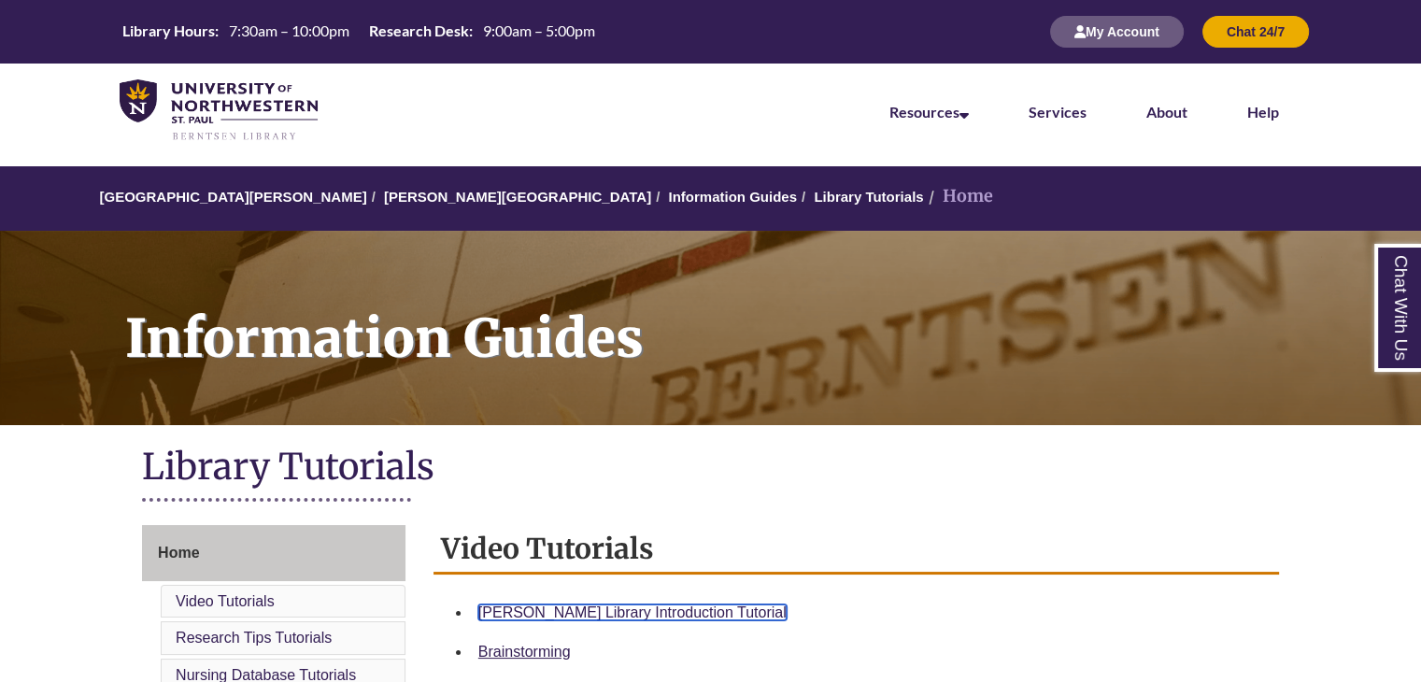
click at [613, 615] on link "Berntsen Library Introduction Tutorial" at bounding box center [632, 612] width 308 height 16
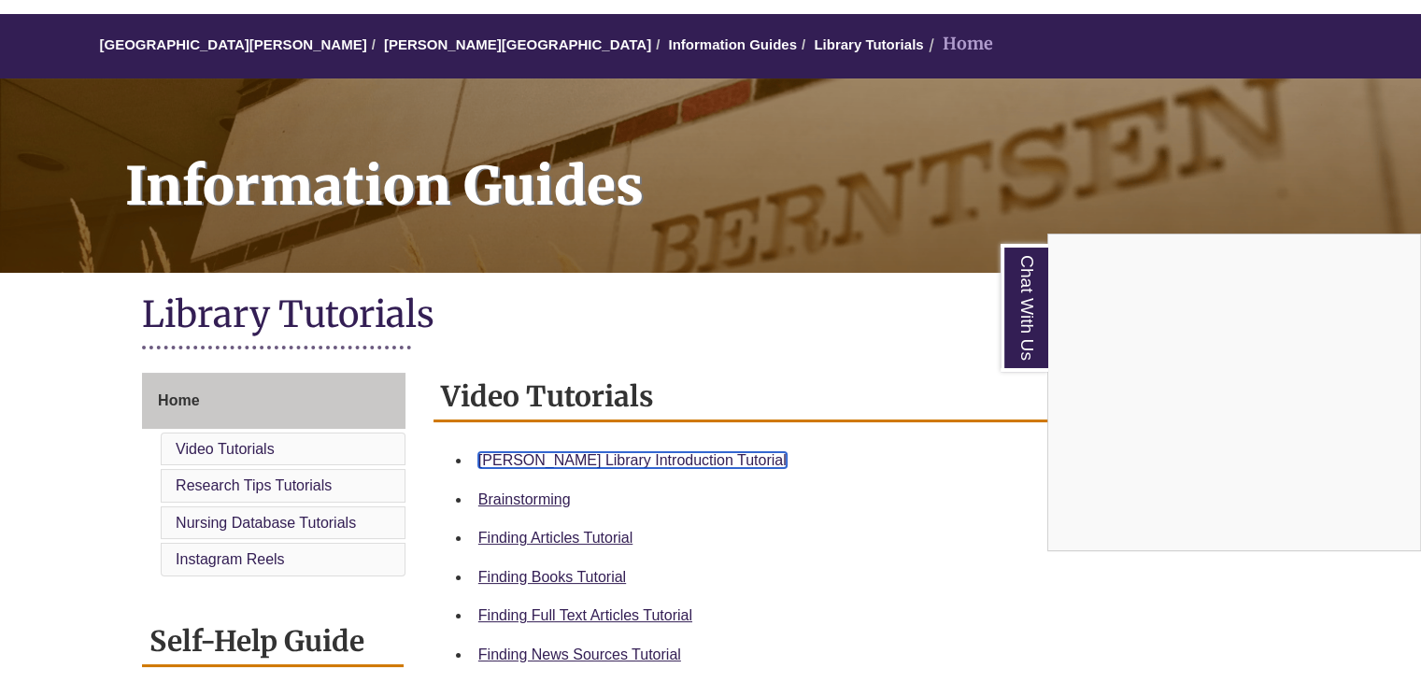
scroll to position [93, 0]
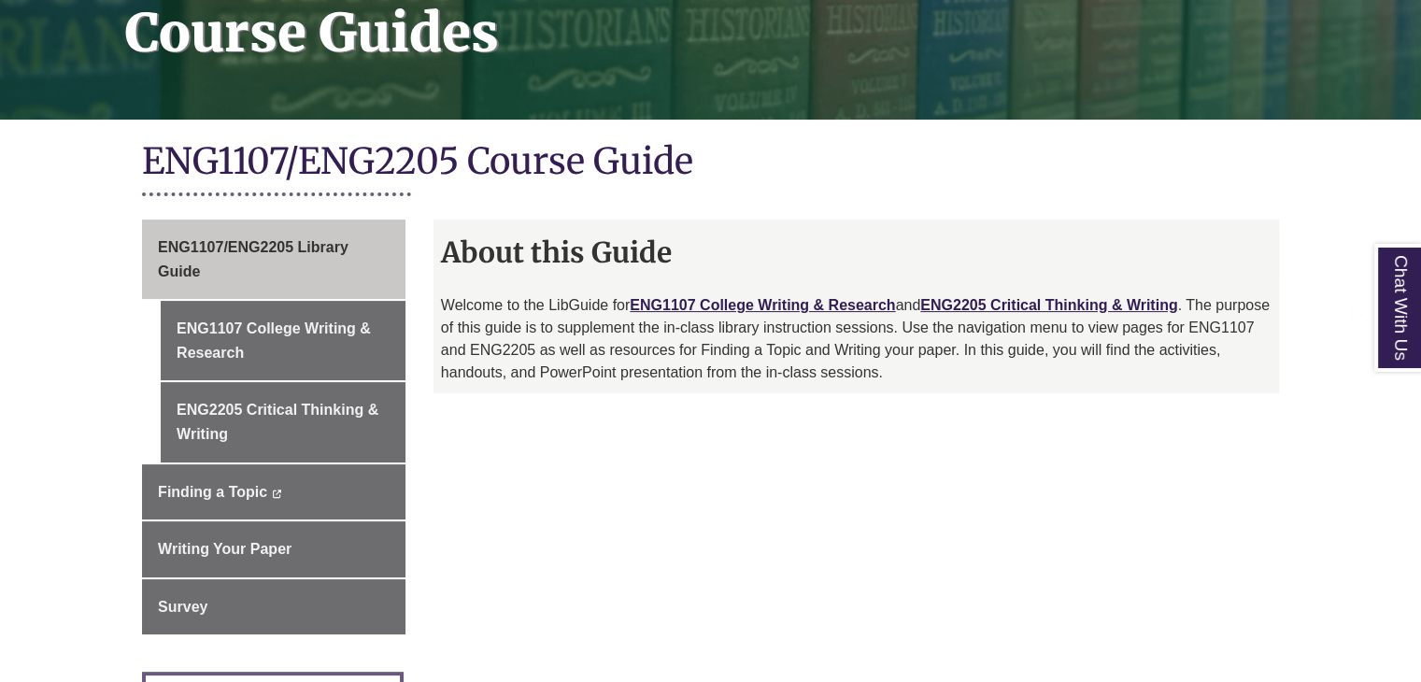
scroll to position [325, 0]
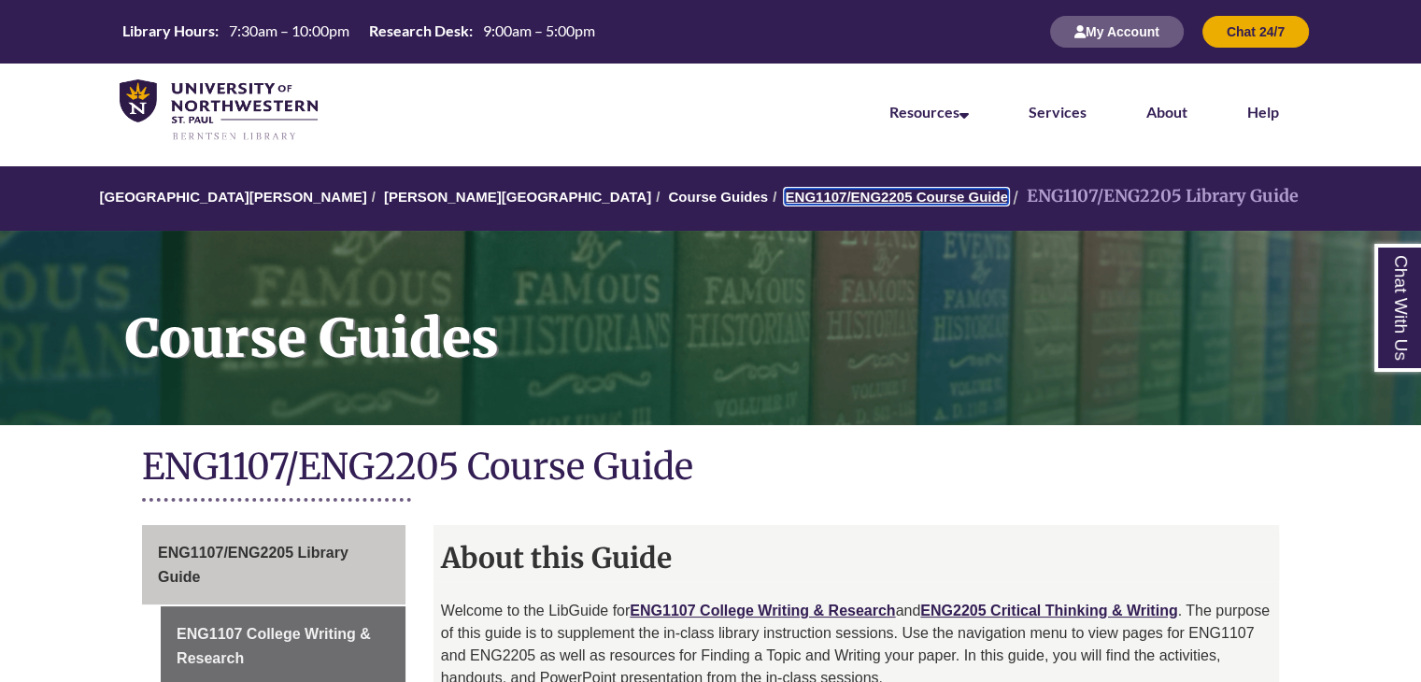
click at [785, 192] on link "ENG1107/ENG2205 Course Guide" at bounding box center [896, 197] width 222 height 16
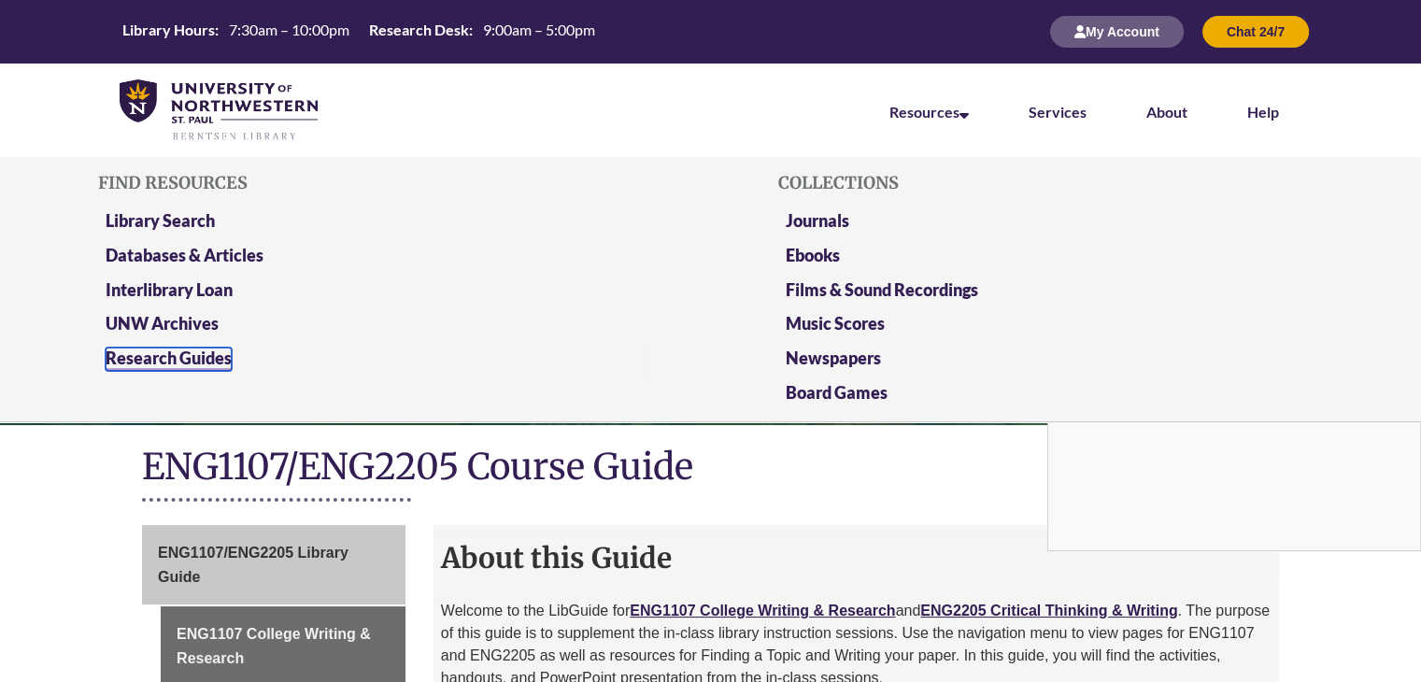
click at [161, 362] on link "Research Guides" at bounding box center [169, 358] width 126 height 23
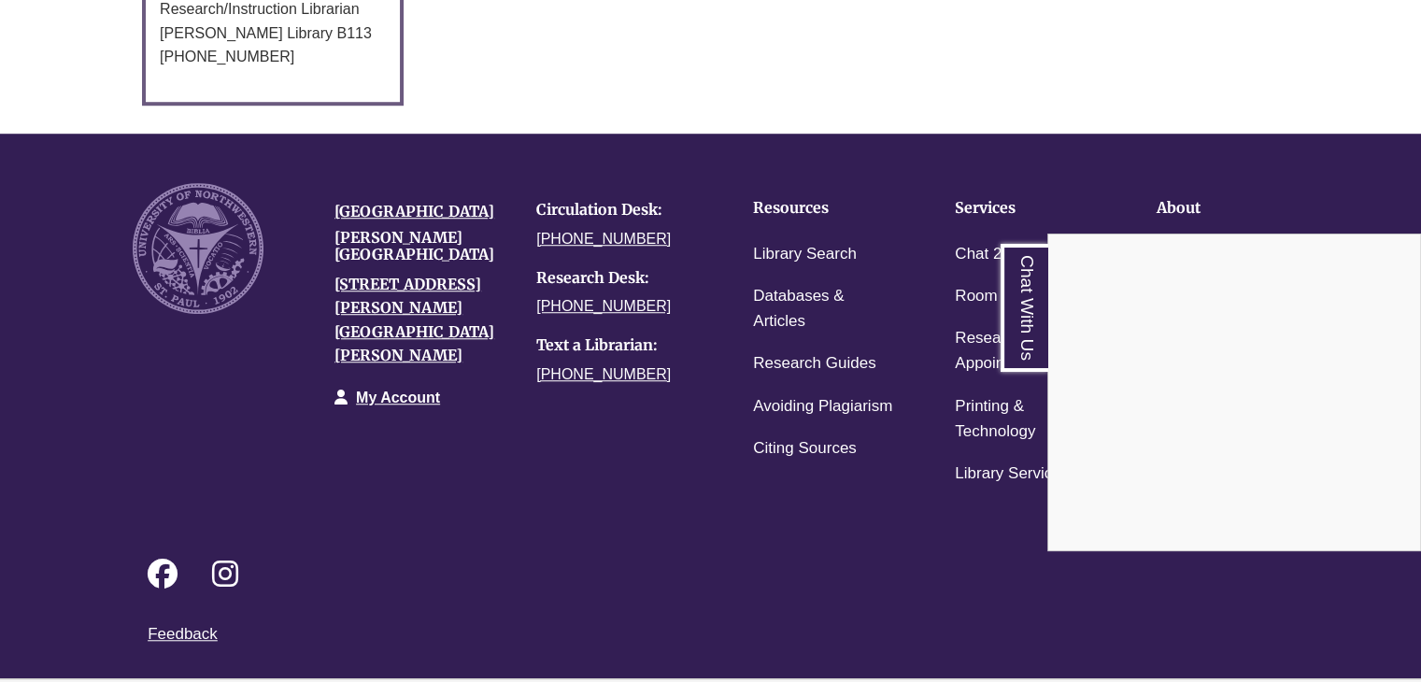
scroll to position [1401, 0]
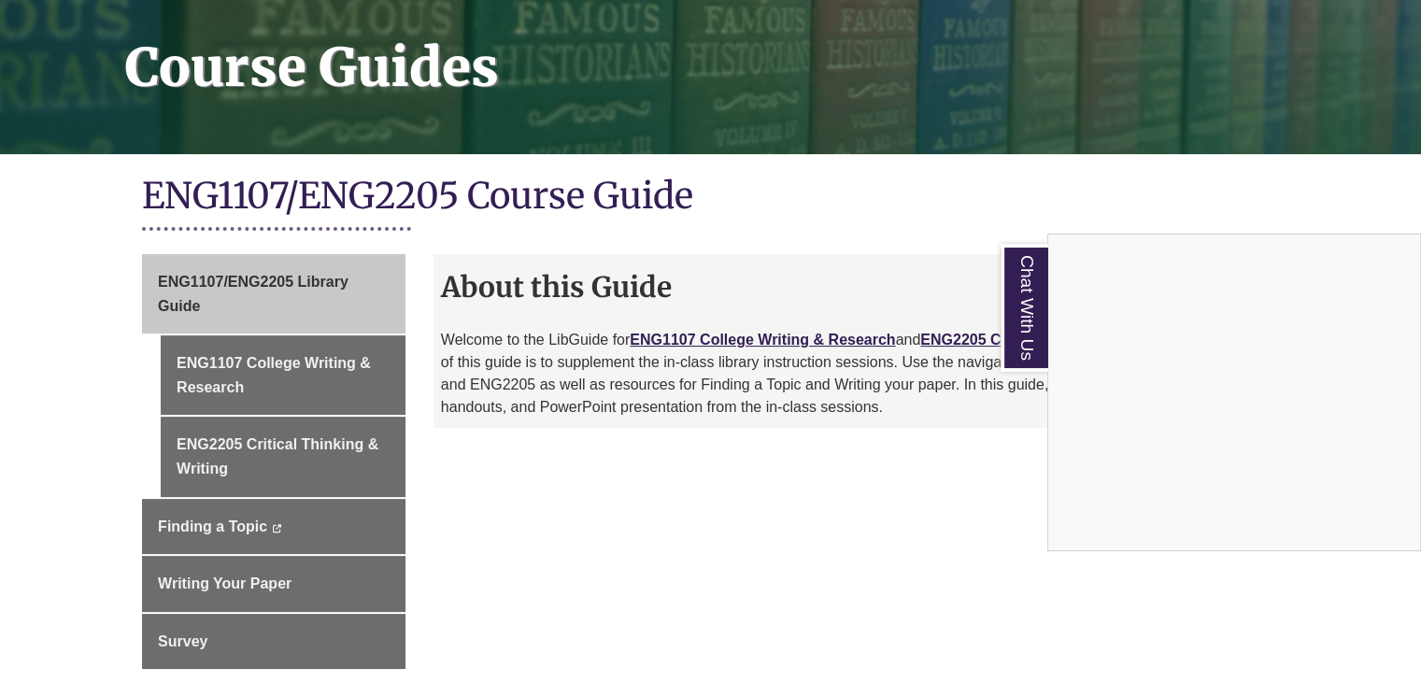
scroll to position [280, 0]
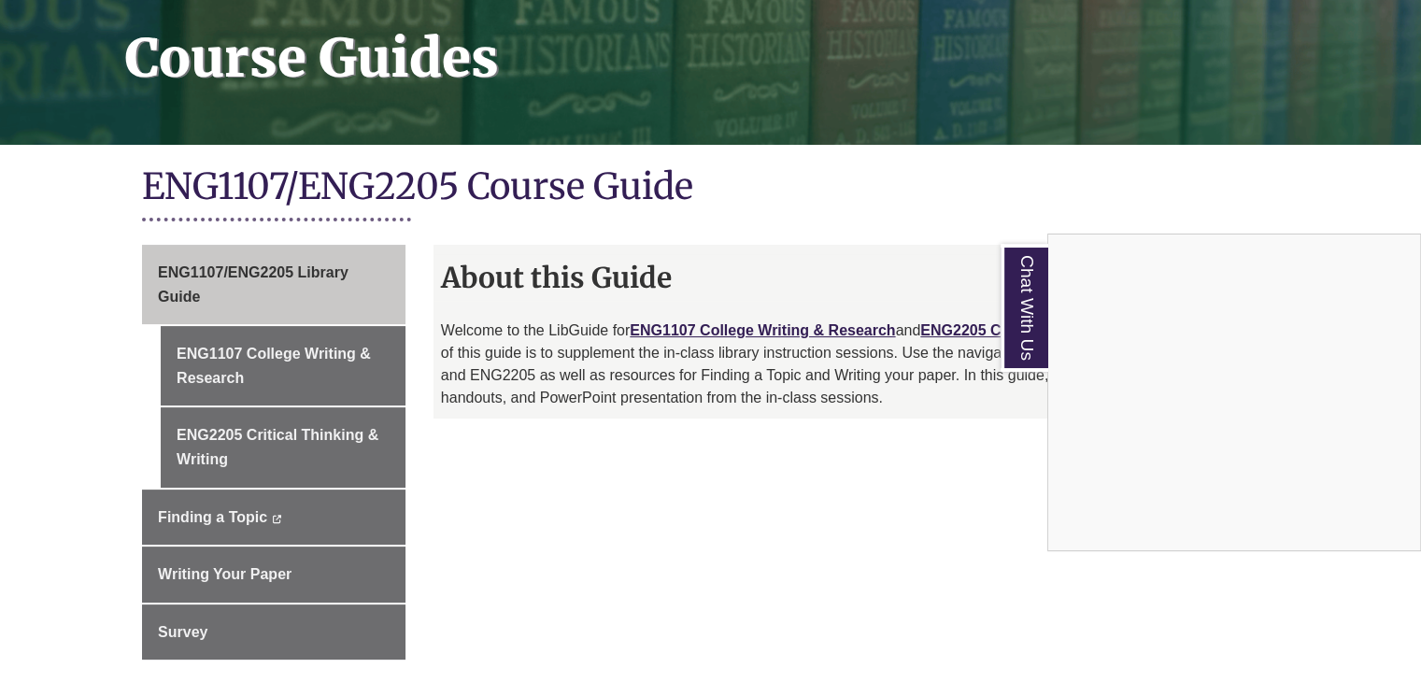
click at [243, 580] on div "Chat With Us" at bounding box center [710, 341] width 1421 height 682
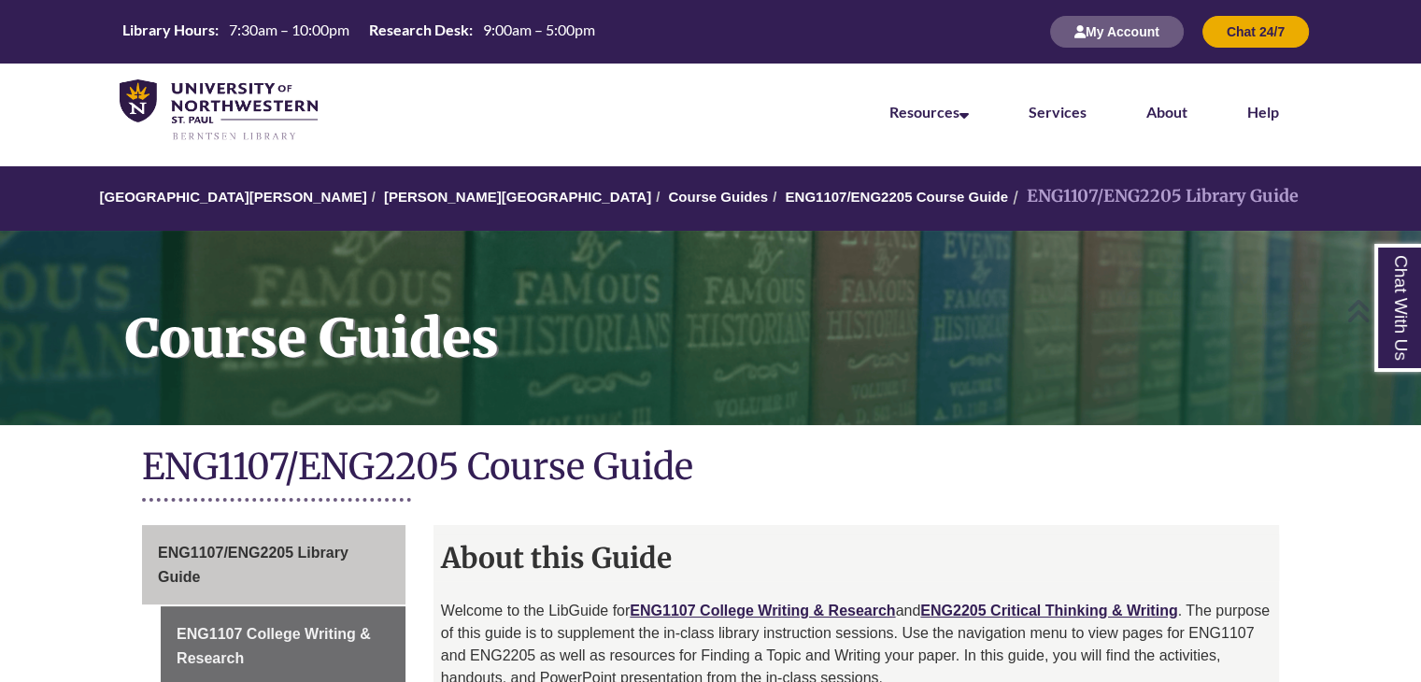
scroll to position [0, 0]
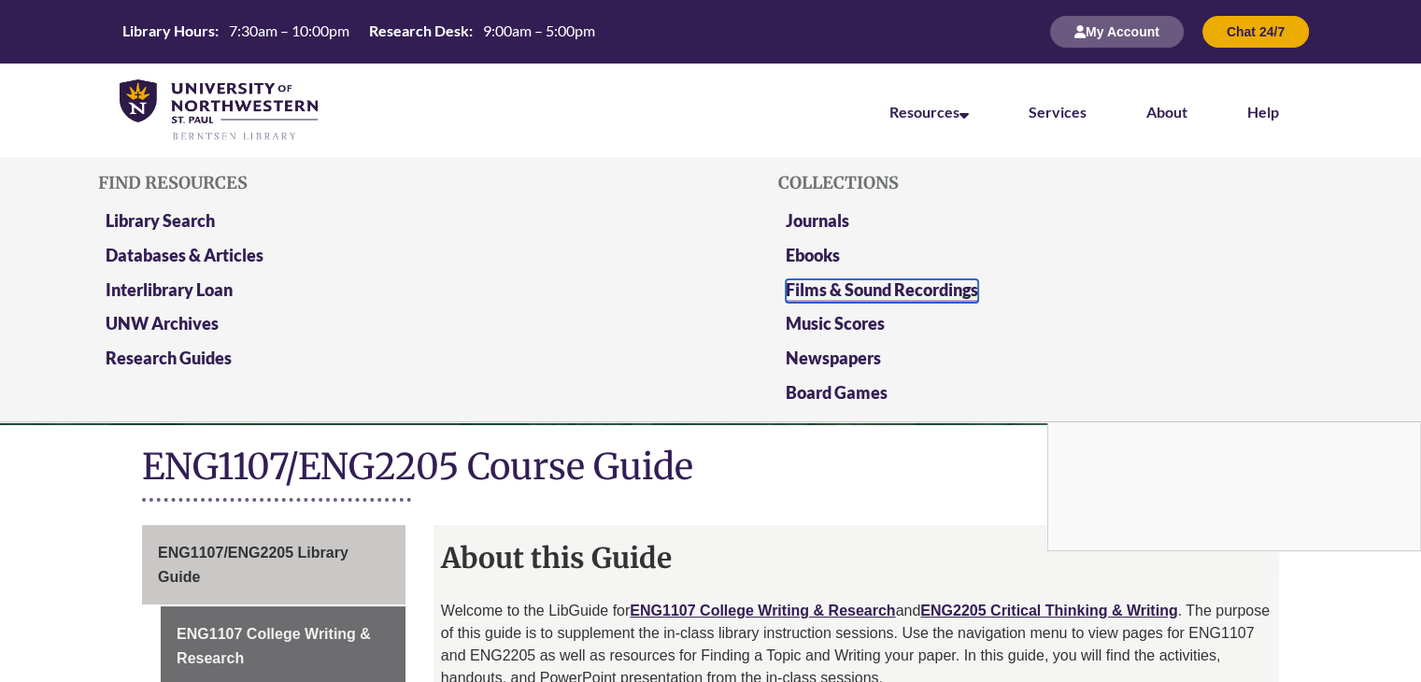
click at [934, 286] on link "Films & Sound Recordings" at bounding box center [881, 290] width 192 height 23
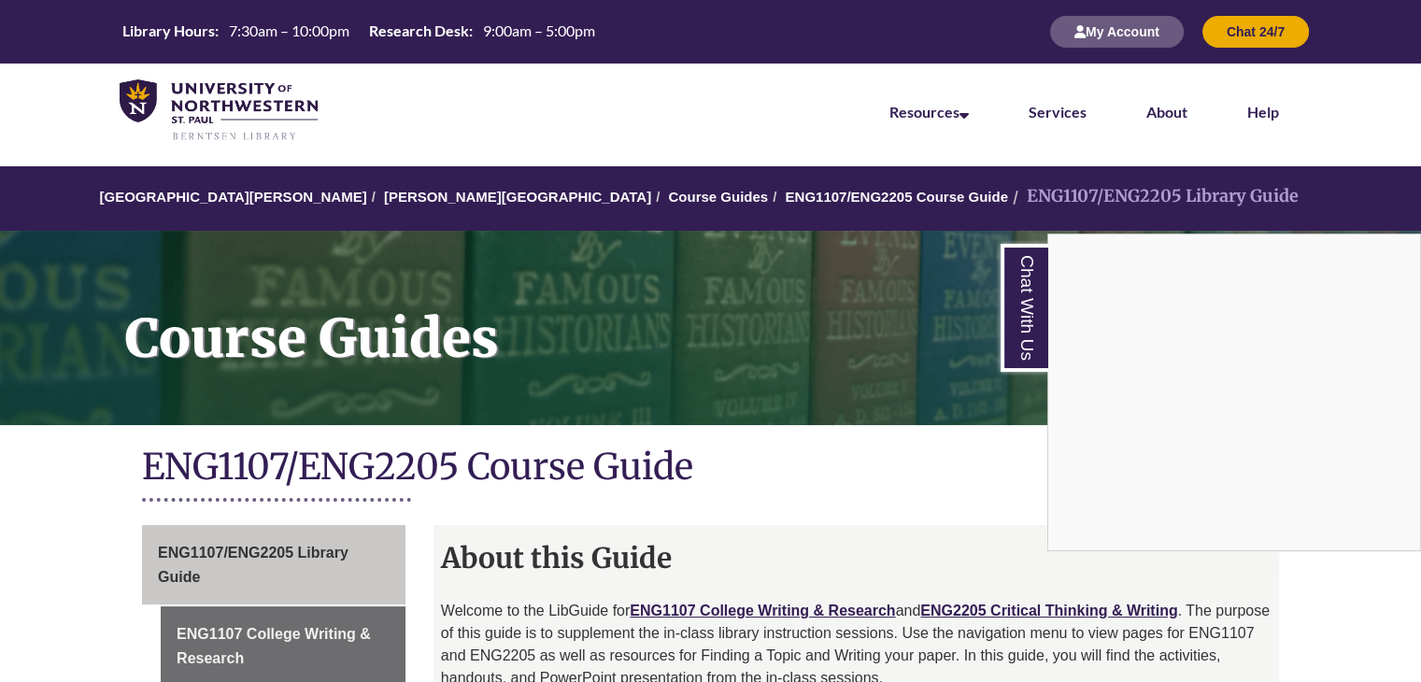
click at [1241, 115] on li "Help" at bounding box center [1263, 110] width 92 height 93
click at [1267, 114] on link "Help" at bounding box center [1263, 113] width 32 height 21
click at [397, 5] on div "Library Hours: 7:30am – 10:00pm Research Desk: 9:00am – 5:00pm My Account Chat …" at bounding box center [710, 32] width 1421 height 64
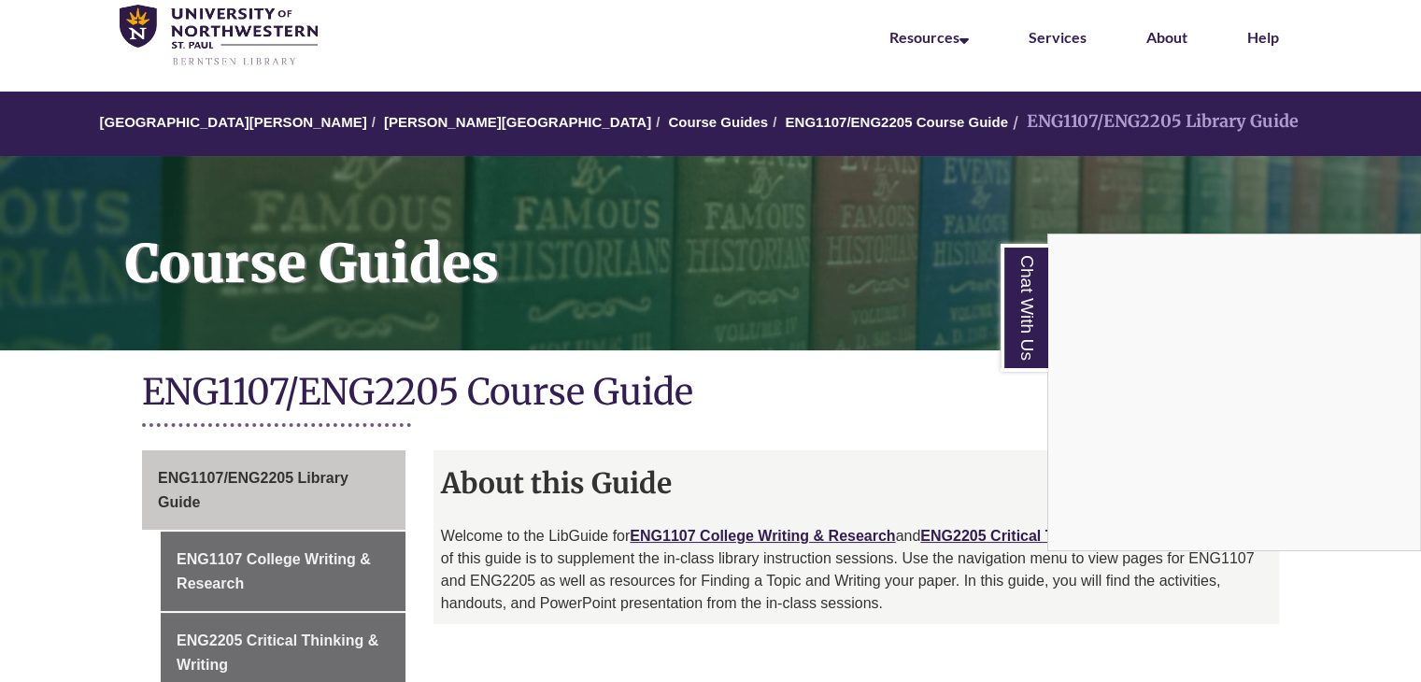
scroll to position [67, 0]
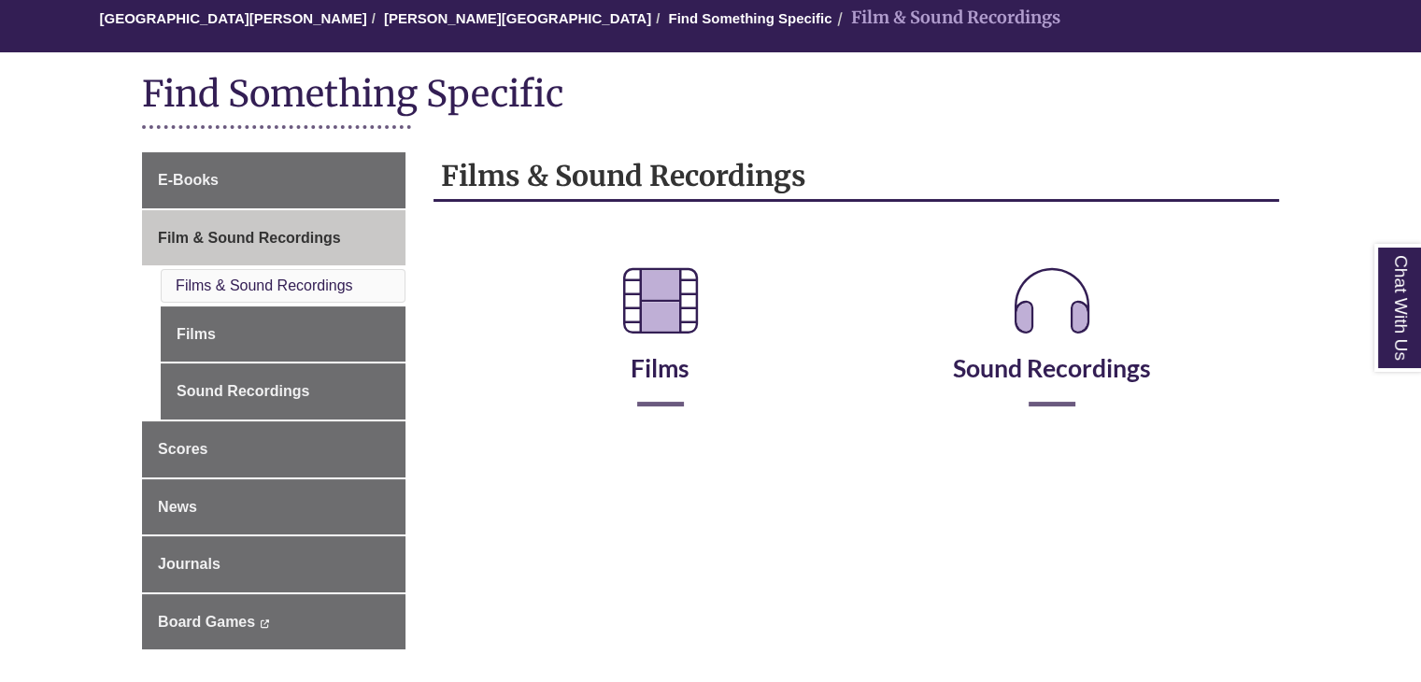
scroll to position [187, 0]
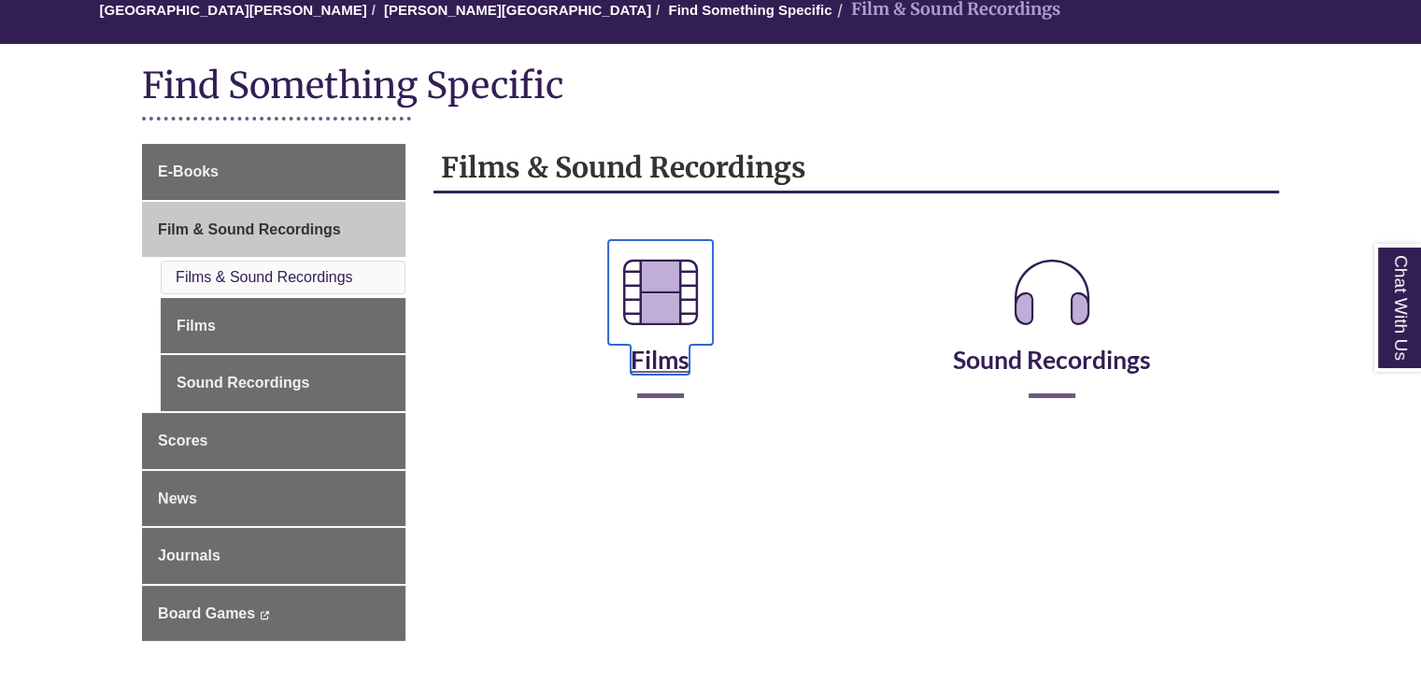
click at [683, 341] on icon at bounding box center [660, 292] width 105 height 105
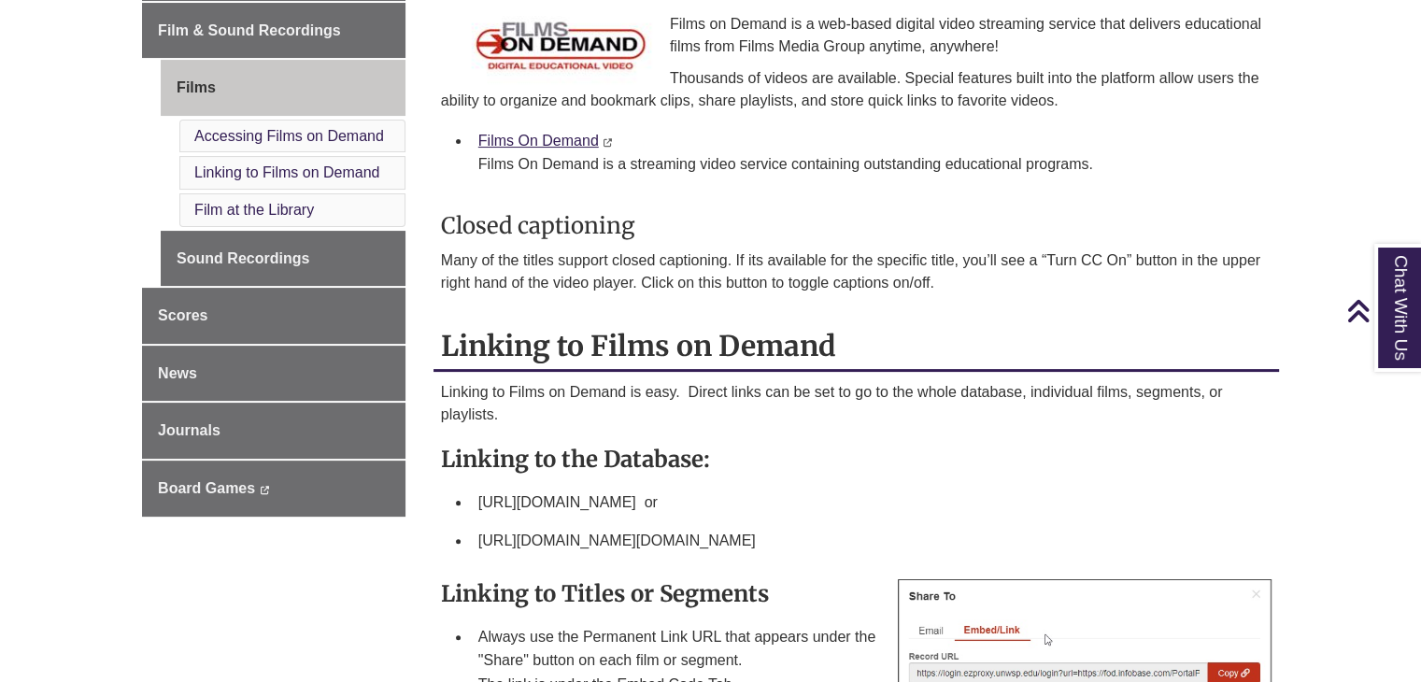
scroll to position [280, 0]
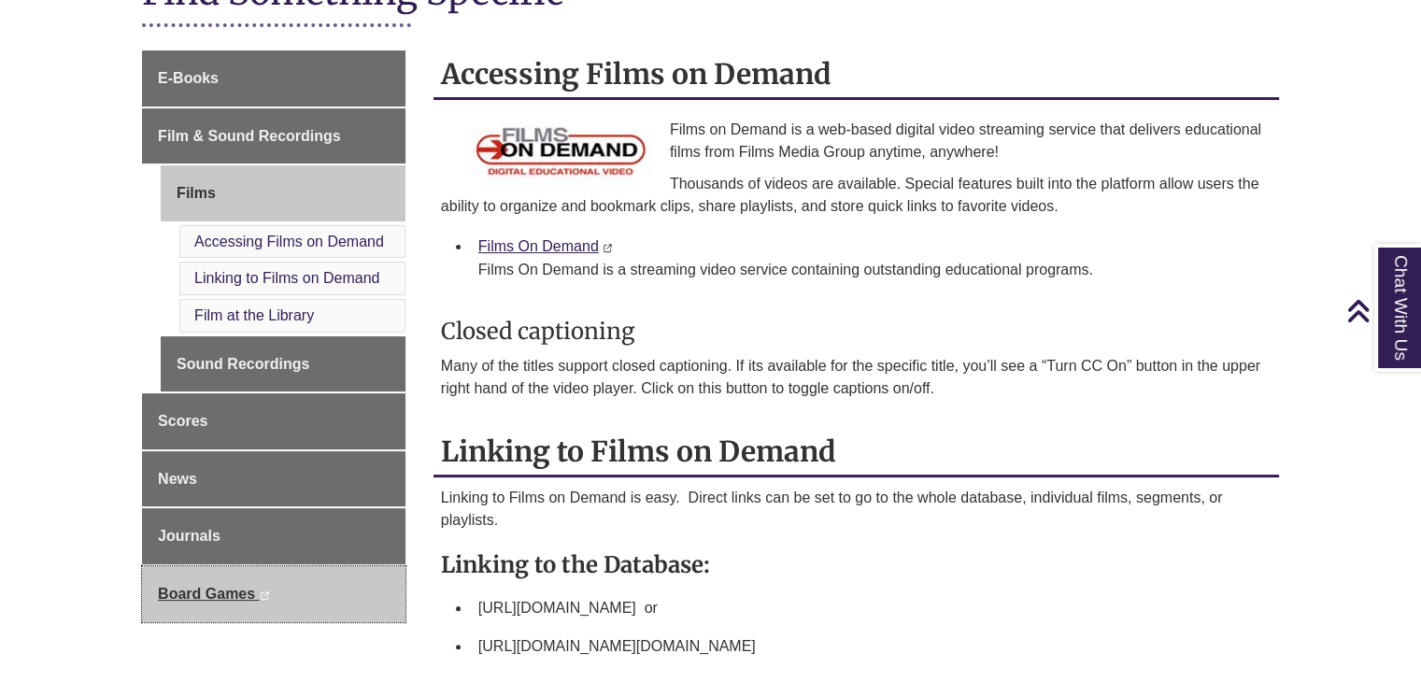
click at [262, 573] on link "Board Games This link opens in a new window This link opens in a new window" at bounding box center [273, 594] width 263 height 56
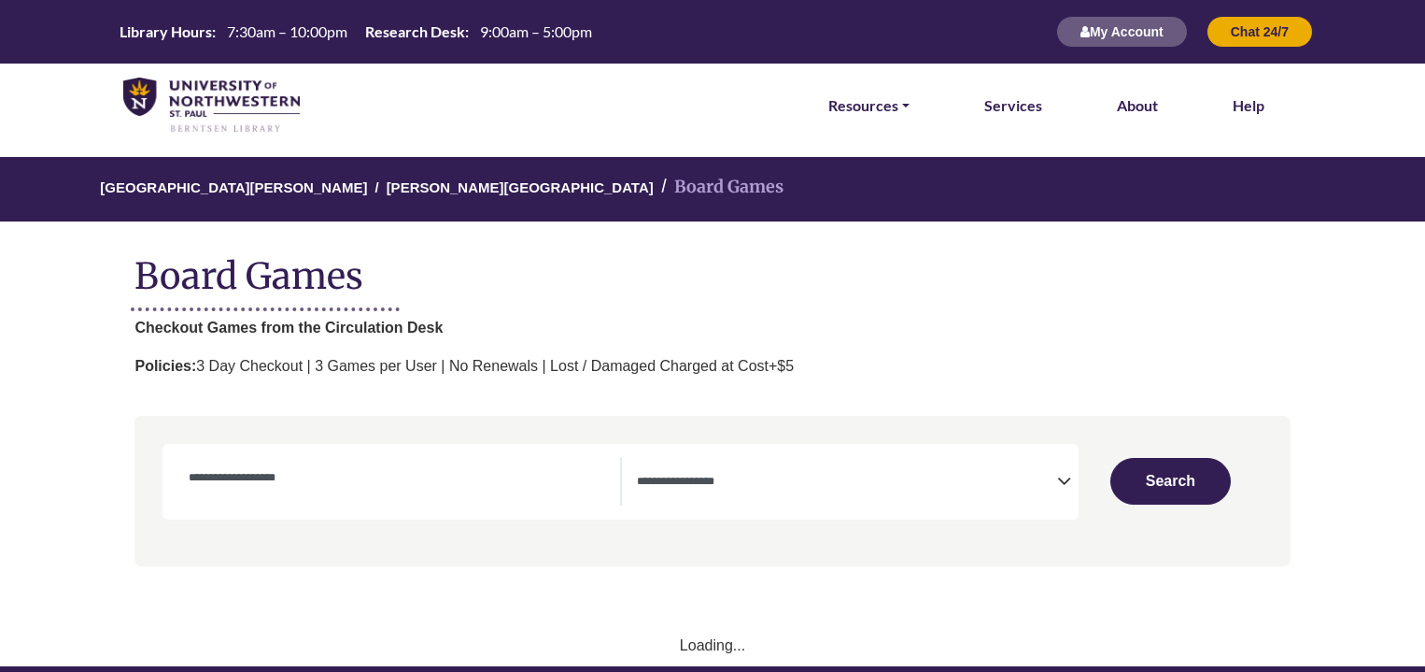
select select "Number of Players"
